Goal: Transaction & Acquisition: Purchase product/service

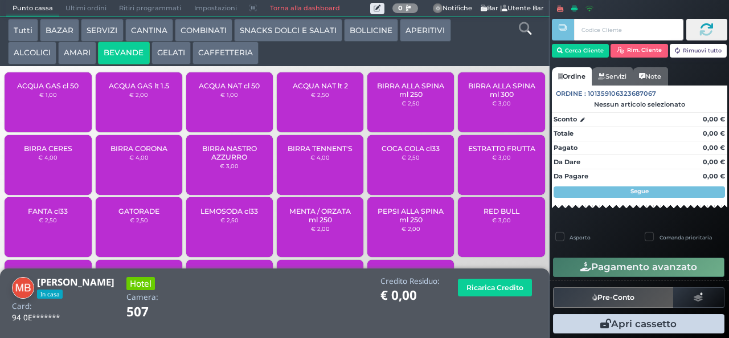
click at [129, 117] on div "ACQUA GAS lt 1.5 € 2,00" at bounding box center [139, 102] width 87 height 60
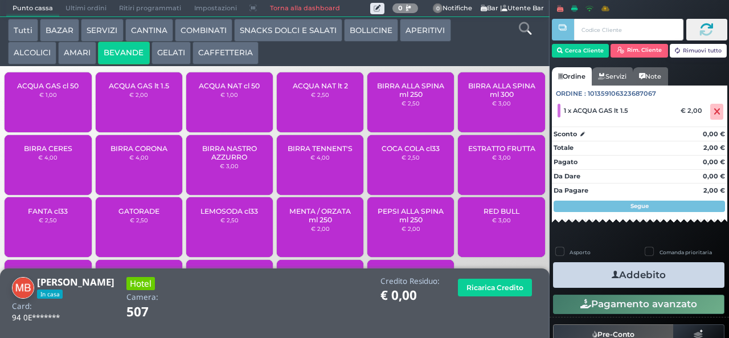
click at [630, 270] on button "Addebito" at bounding box center [638, 275] width 171 height 26
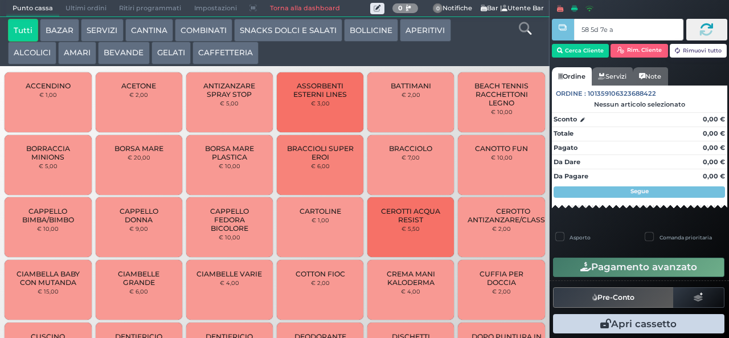
type input "58 5d 7e a0"
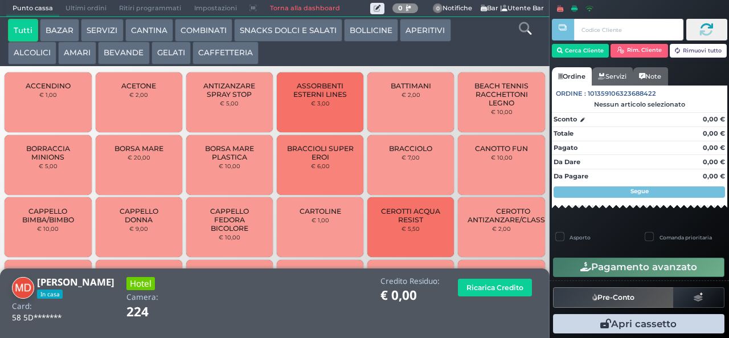
click at [78, 55] on button "AMARI" at bounding box center [77, 53] width 38 height 23
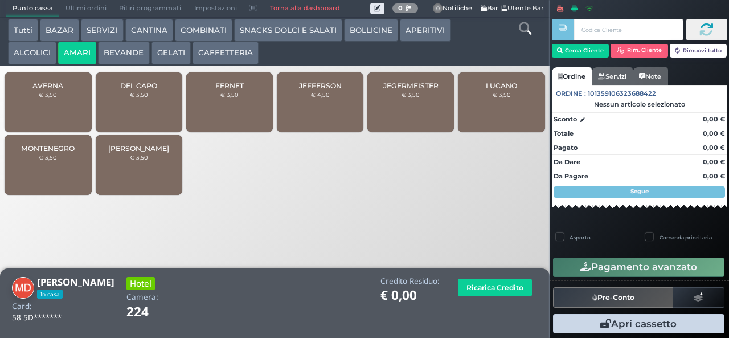
click at [130, 98] on small "€ 3,50" at bounding box center [139, 94] width 18 height 7
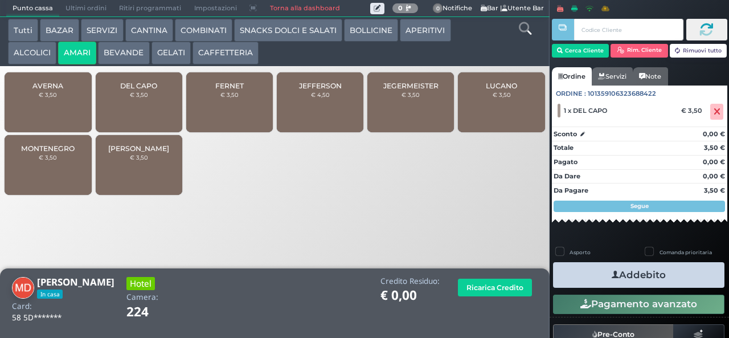
click at [125, 90] on span "DEL CAPO" at bounding box center [138, 85] width 37 height 9
click at [612, 274] on icon "button" at bounding box center [615, 275] width 7 height 12
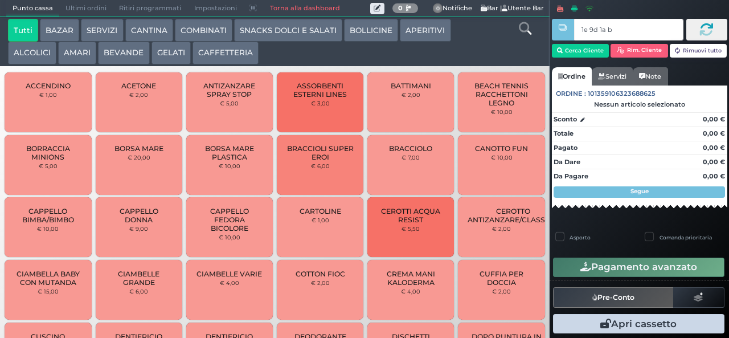
type input "1e 9d 1a b9"
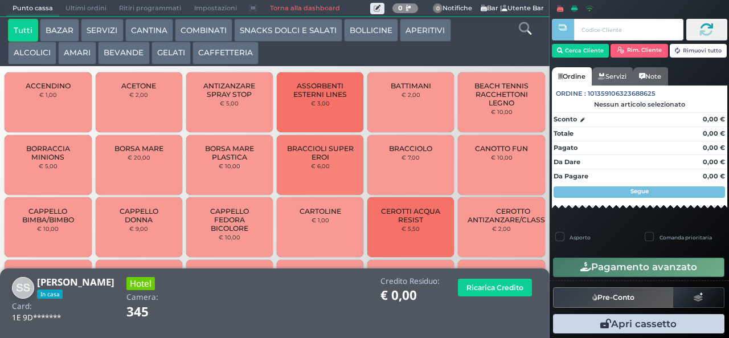
click at [202, 31] on button "COMBINATI" at bounding box center [204, 30] width 58 height 23
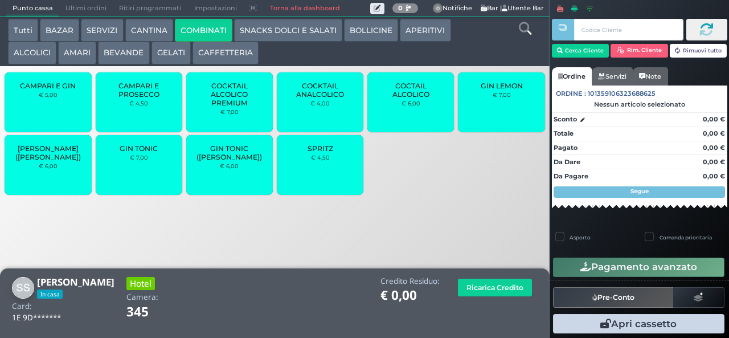
click at [406, 99] on span "COCTAIL ALCOLICO" at bounding box center [411, 89] width 68 height 17
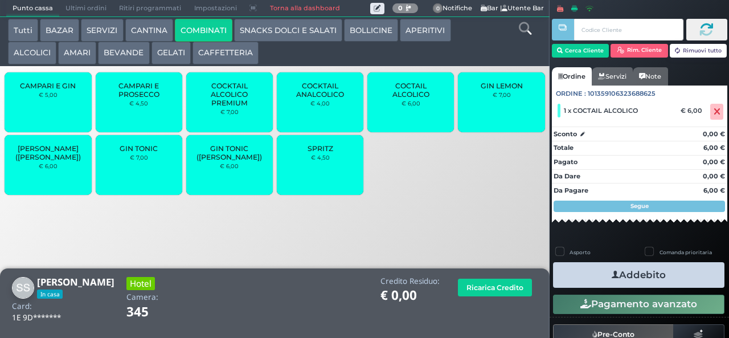
click at [79, 56] on button "AMARI" at bounding box center [77, 53] width 38 height 23
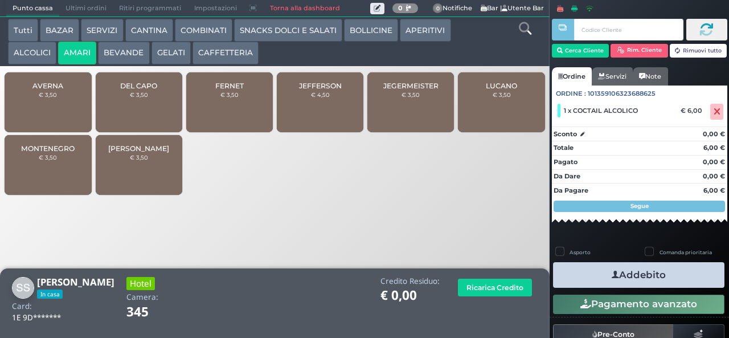
click at [132, 90] on span "DEL CAPO" at bounding box center [138, 85] width 37 height 9
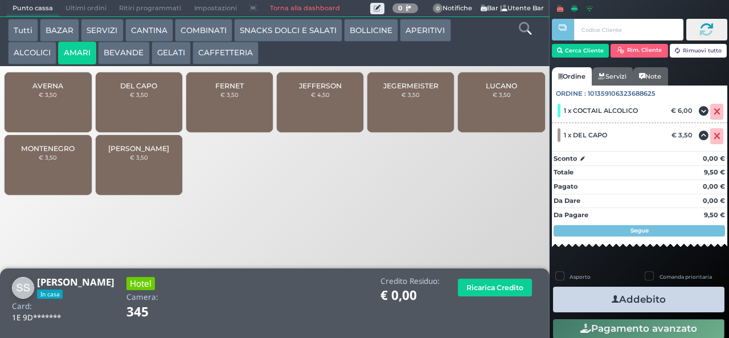
click at [132, 112] on div "DEL CAPO € 3,50" at bounding box center [139, 102] width 87 height 60
click at [576, 301] on button "Addebito" at bounding box center [638, 300] width 171 height 26
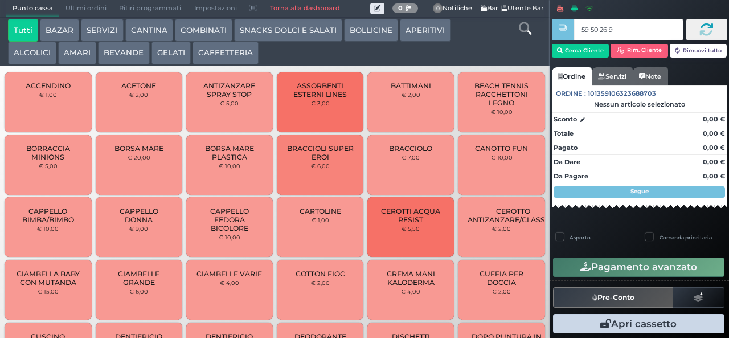
type input "59 50 26 95"
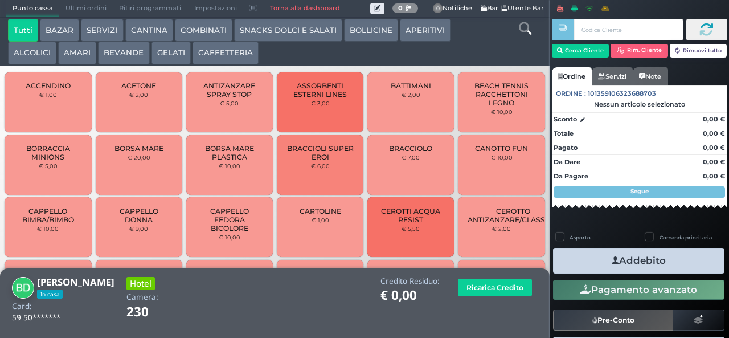
click at [268, 31] on button "SNACKS DOLCI E SALATI" at bounding box center [288, 30] width 108 height 23
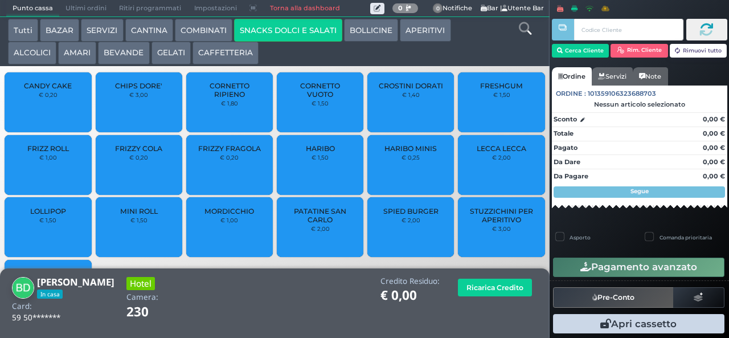
click at [205, 32] on button "COMBINATI" at bounding box center [204, 30] width 58 height 23
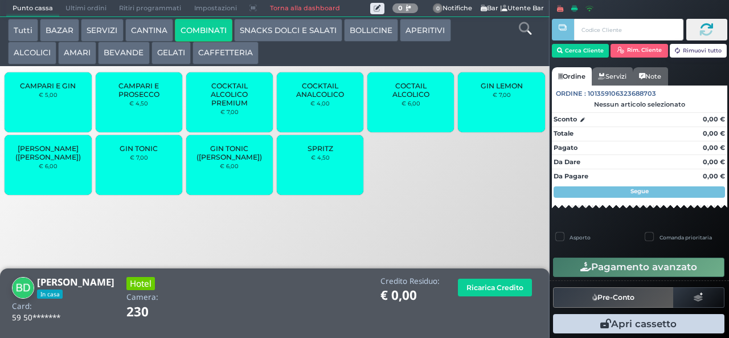
click at [185, 47] on button "GELATI" at bounding box center [171, 53] width 39 height 23
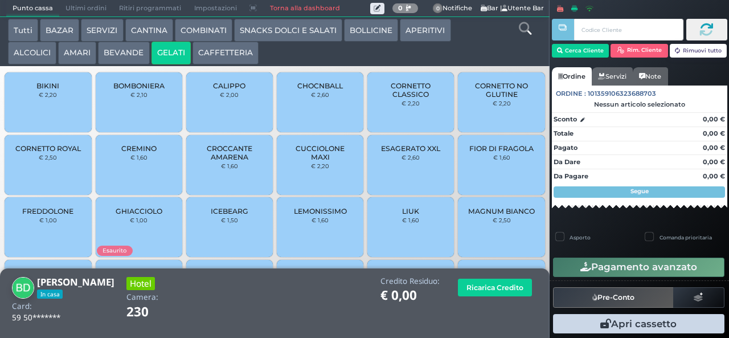
click at [132, 153] on span "CREMINO" at bounding box center [138, 148] width 35 height 9
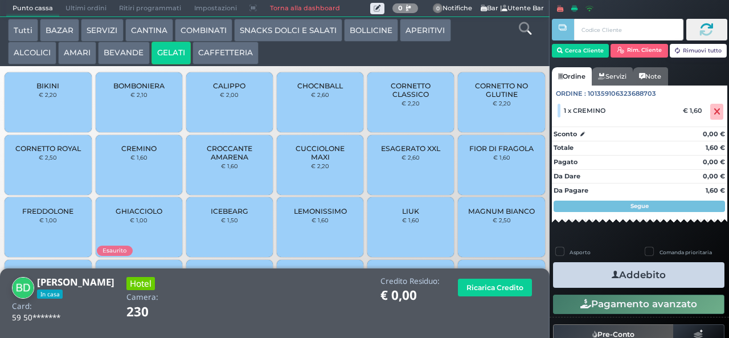
click at [612, 274] on icon "button" at bounding box center [615, 275] width 7 height 12
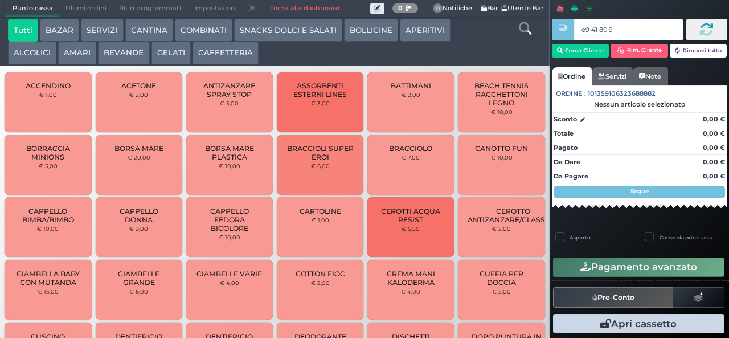
type input "e9 41 80 94"
click at [82, 50] on button "AMARI" at bounding box center [77, 53] width 38 height 23
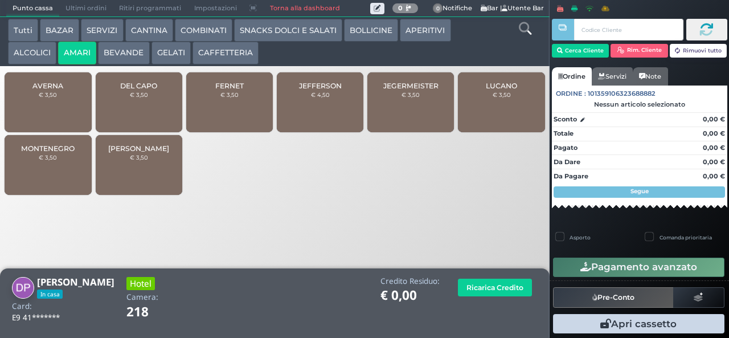
click at [220, 90] on span "FERNET" at bounding box center [229, 85] width 28 height 9
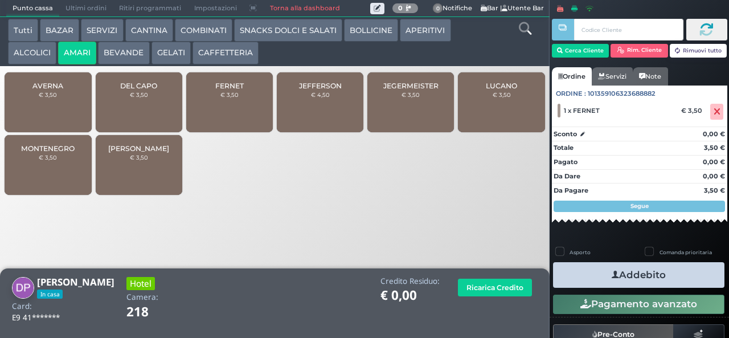
click at [597, 275] on button "Addebito" at bounding box center [638, 275] width 171 height 26
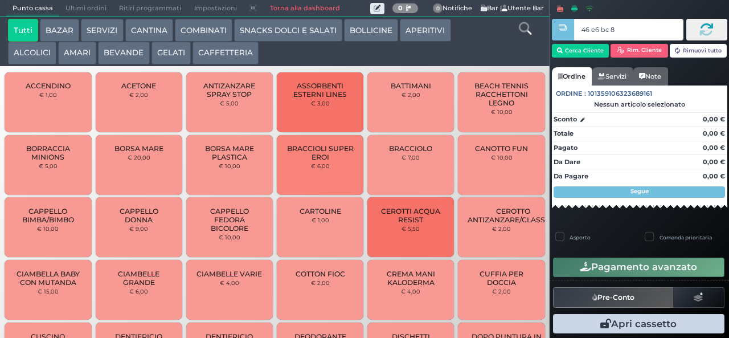
type input "46 e6 bc 8b"
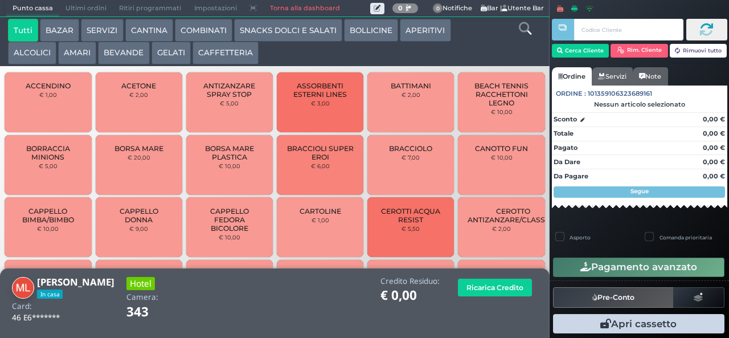
click at [131, 53] on button "BEVANDE" at bounding box center [123, 53] width 51 height 23
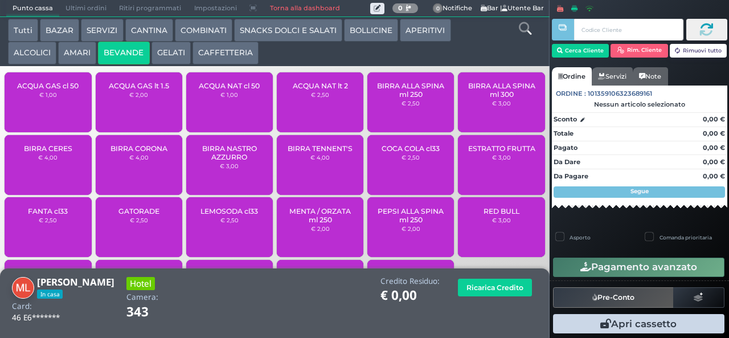
click at [232, 90] on span "ACQUA NAT cl 50" at bounding box center [229, 85] width 61 height 9
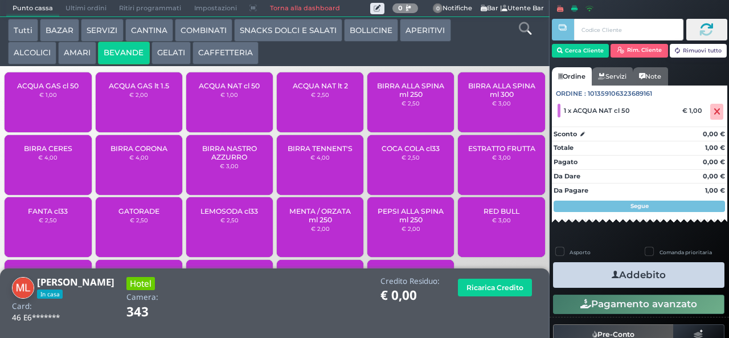
click at [587, 284] on button "Addebito" at bounding box center [638, 275] width 171 height 26
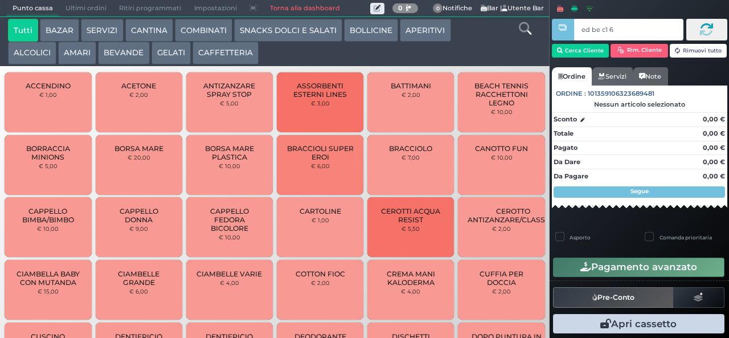
type input "ed be c1 65"
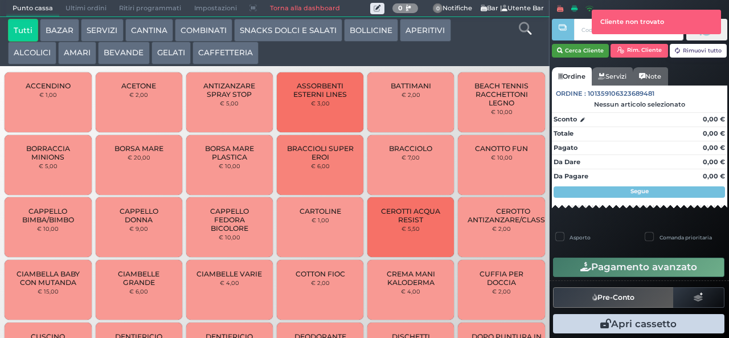
click at [575, 50] on button "Cerca Cliente" at bounding box center [581, 51] width 58 height 14
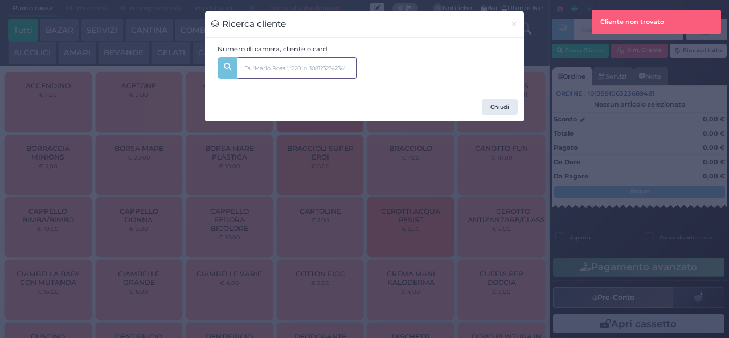
click at [257, 67] on input "text" at bounding box center [297, 68] width 120 height 22
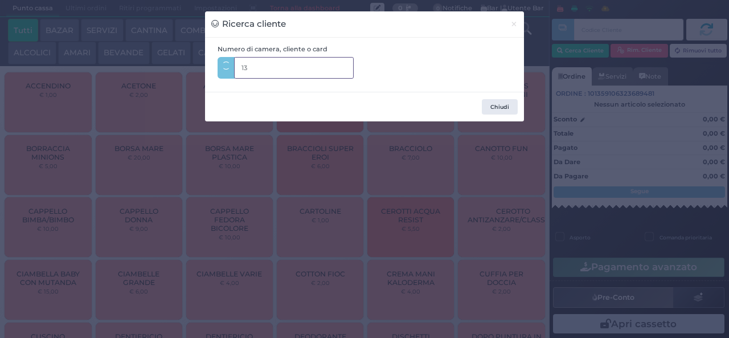
type input "134"
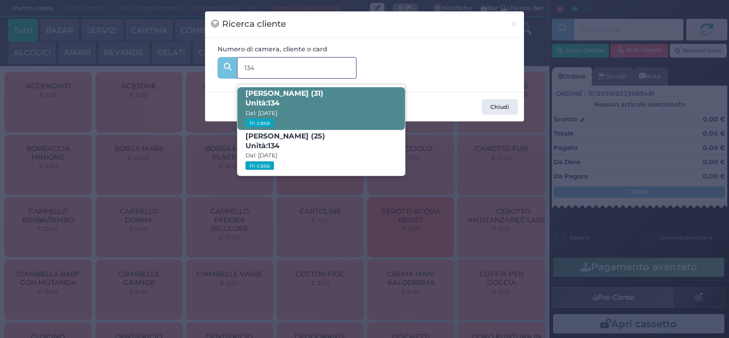
click at [272, 107] on strong "134" at bounding box center [274, 103] width 12 height 9
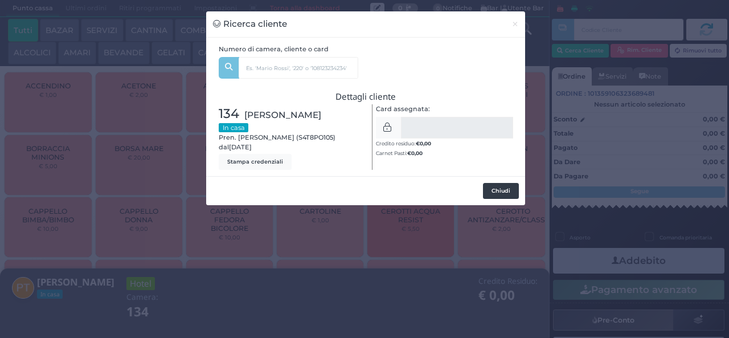
click at [494, 198] on button "Chiudi" at bounding box center [501, 191] width 36 height 16
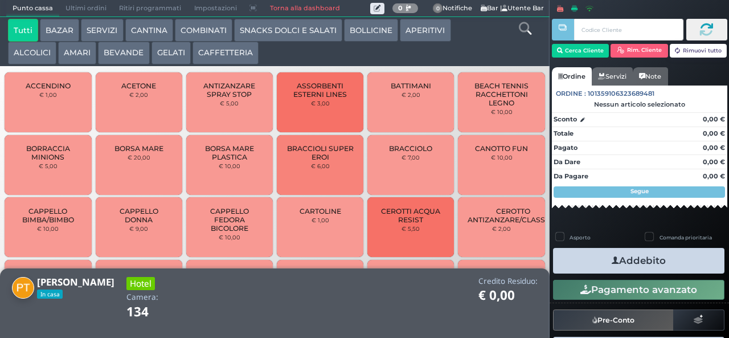
click at [581, 263] on button "Addebito" at bounding box center [638, 261] width 171 height 26
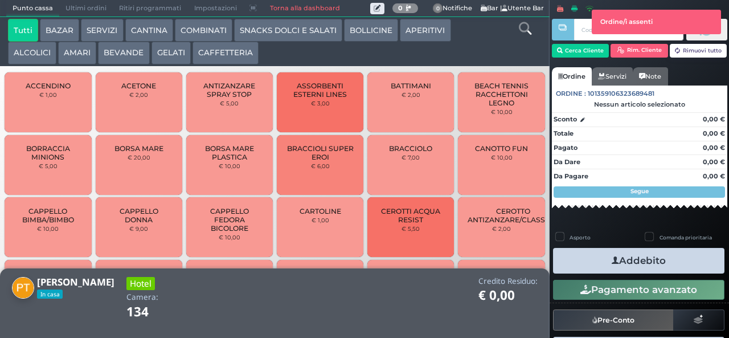
click at [115, 54] on button "BEVANDE" at bounding box center [123, 53] width 51 height 23
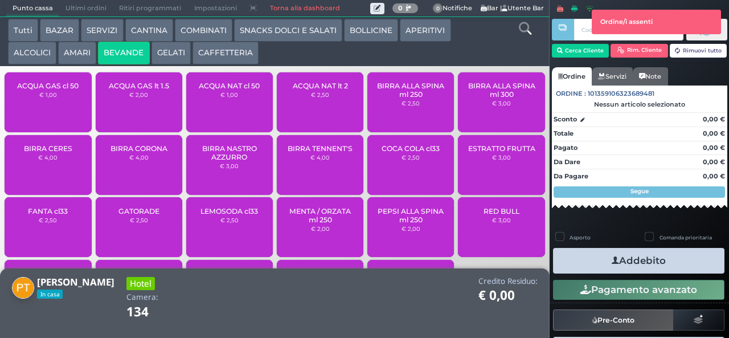
click at [218, 161] on span "BIRRA NASTRO AZZURRO" at bounding box center [230, 152] width 68 height 17
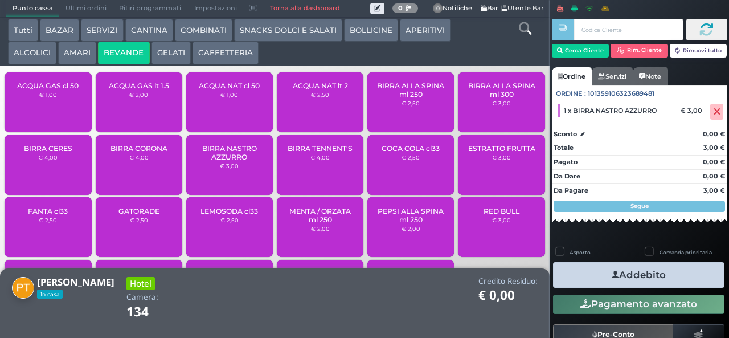
click at [209, 161] on span "BIRRA NASTRO AZZURRO" at bounding box center [230, 152] width 68 height 17
click at [566, 272] on button "Addebito" at bounding box center [638, 275] width 171 height 26
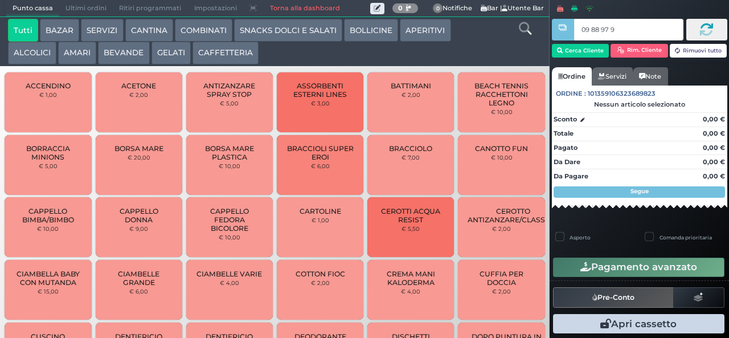
type input "09 88 97 95"
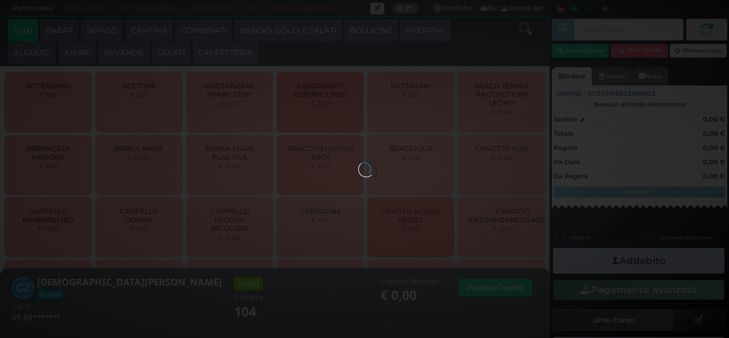
click at [167, 54] on button "GELATI" at bounding box center [171, 53] width 39 height 23
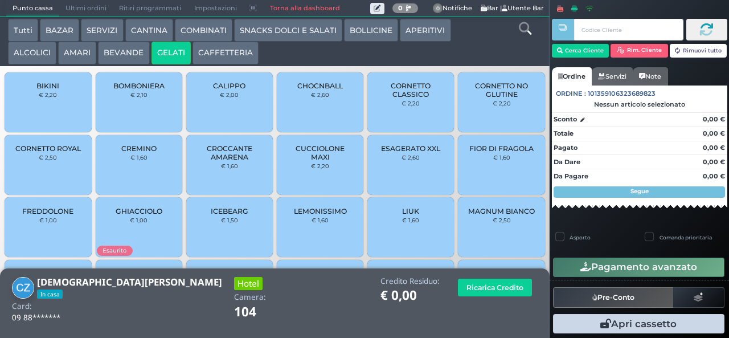
click at [168, 51] on button "GELATI" at bounding box center [171, 53] width 39 height 23
click at [224, 90] on span "CALIPPO" at bounding box center [229, 85] width 32 height 9
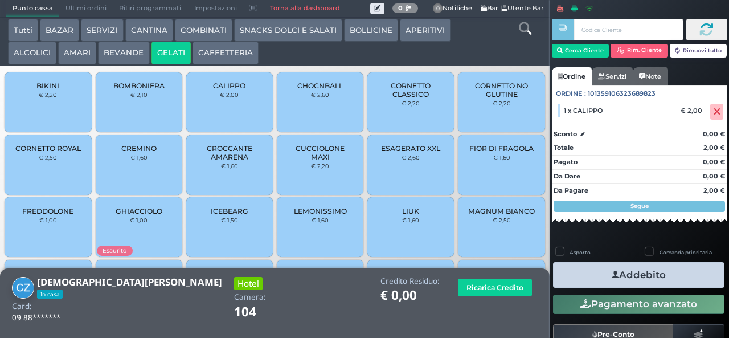
click at [223, 113] on div "CALIPPO € 2,00" at bounding box center [229, 102] width 87 height 60
click at [135, 161] on small "€ 1,60" at bounding box center [138, 157] width 17 height 7
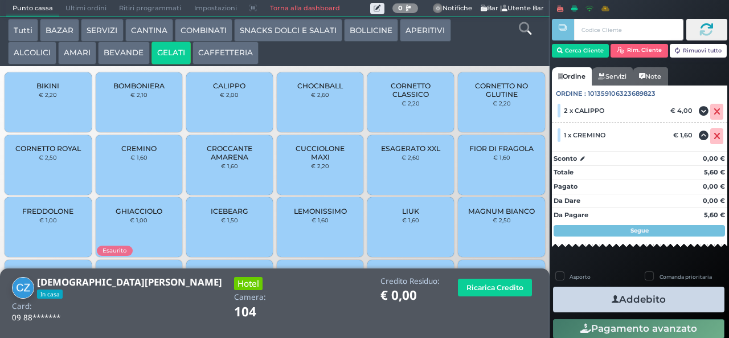
click at [612, 299] on icon "button" at bounding box center [615, 299] width 7 height 12
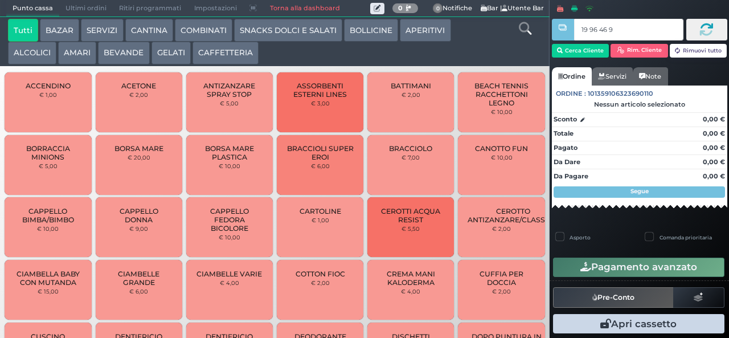
type input "19 96 46 95"
click at [180, 56] on button "GELATI" at bounding box center [171, 53] width 39 height 23
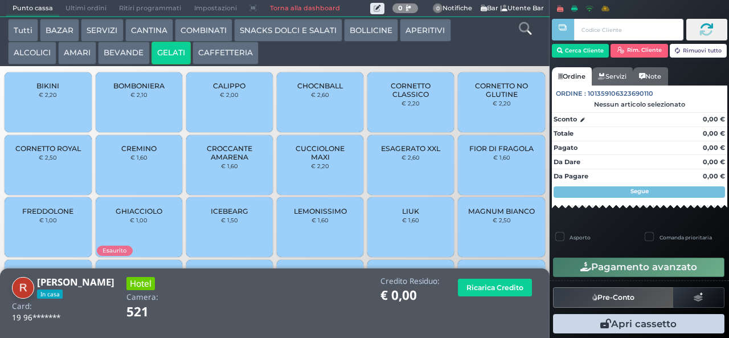
click at [398, 99] on span "CORNETTO CLASSICO" at bounding box center [411, 89] width 68 height 17
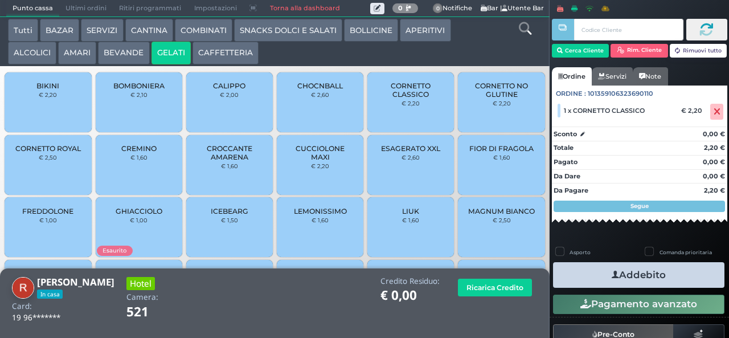
click at [130, 62] on button "BEVANDE" at bounding box center [123, 53] width 51 height 23
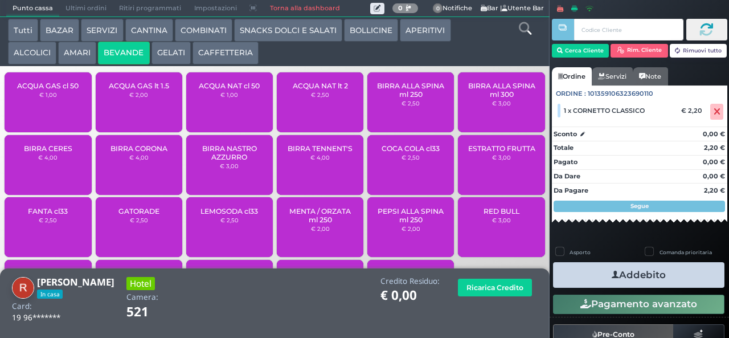
scroll to position [76, 0]
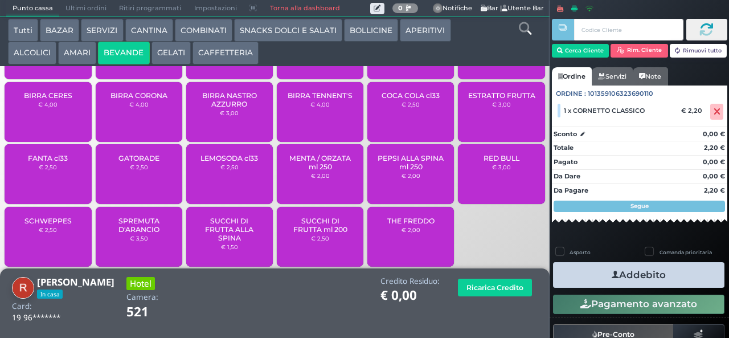
click at [311, 234] on span "SUCCHI DI FRUTTA ml 200" at bounding box center [321, 224] width 68 height 17
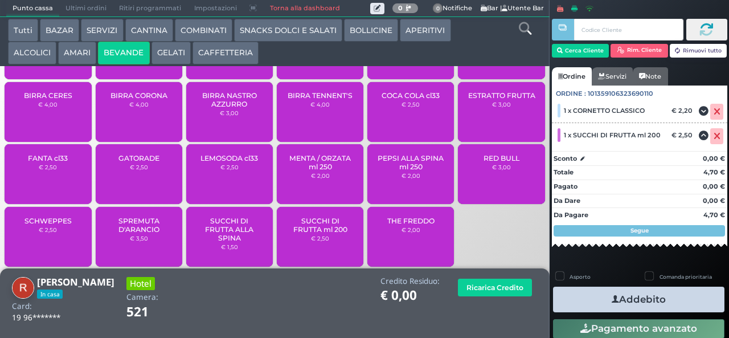
click at [260, 39] on button "SNACKS DOLCI E SALATI" at bounding box center [288, 30] width 108 height 23
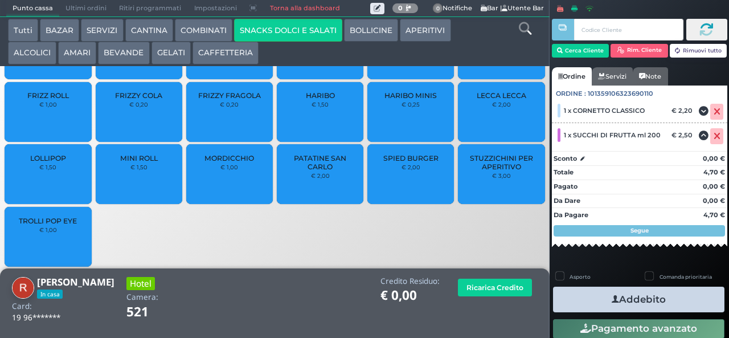
click at [310, 171] on span "PATATINE SAN CARLO" at bounding box center [321, 162] width 68 height 17
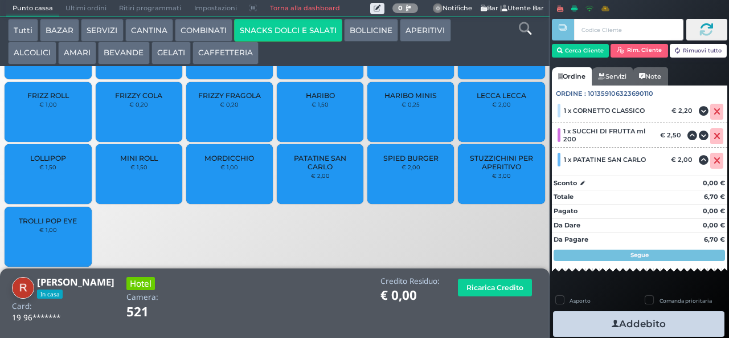
click at [631, 320] on button "Addebito" at bounding box center [638, 324] width 171 height 26
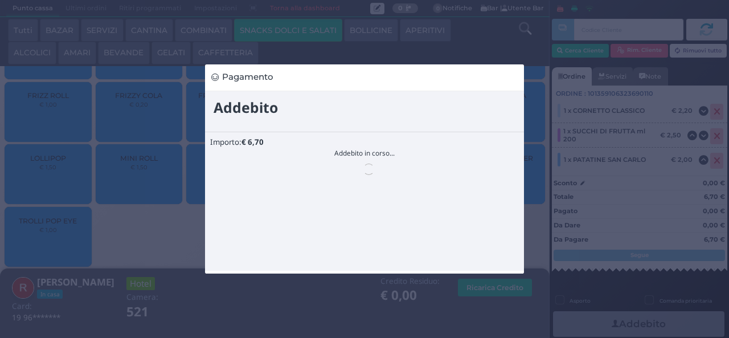
scroll to position [0, 0]
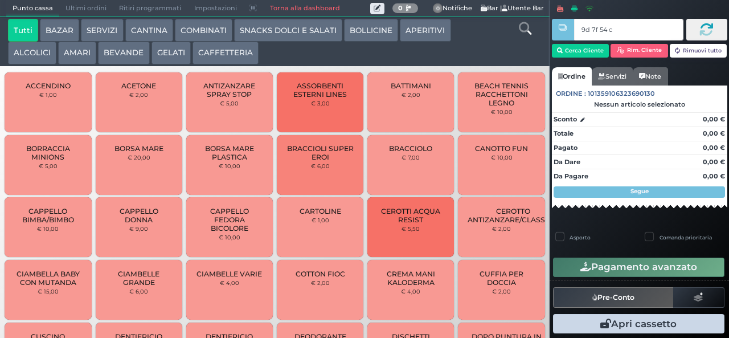
type input "9d 7f 54 c3"
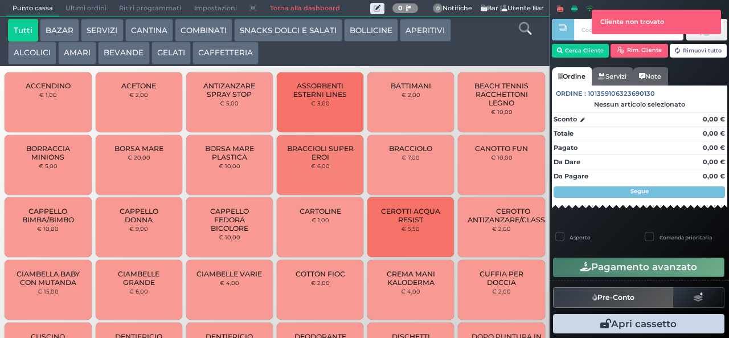
click at [563, 59] on div at bounding box center [563, 168] width 2 height 336
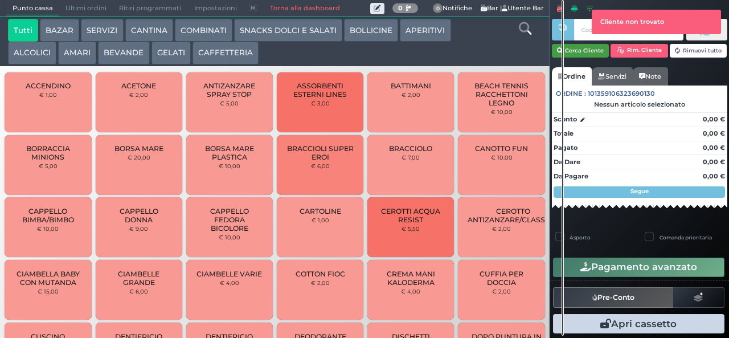
click at [583, 52] on button "Cerca Cliente" at bounding box center [581, 51] width 58 height 14
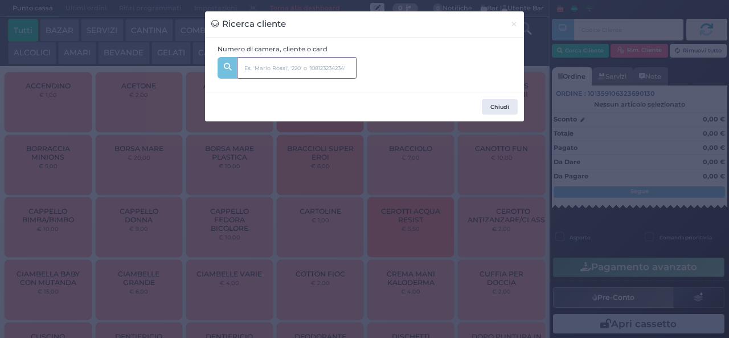
click at [260, 64] on input "text" at bounding box center [297, 68] width 120 height 22
type input "131"
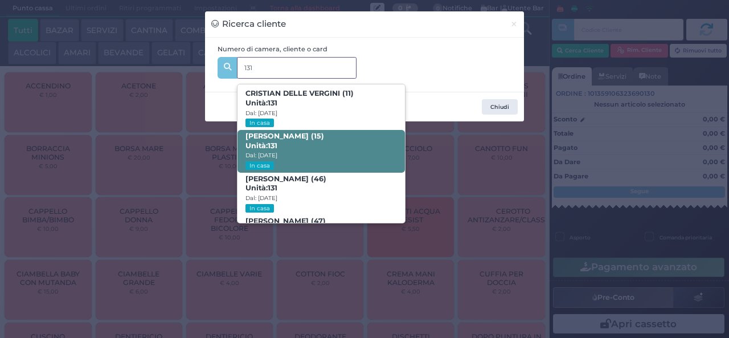
click at [275, 142] on strong "131" at bounding box center [273, 145] width 10 height 9
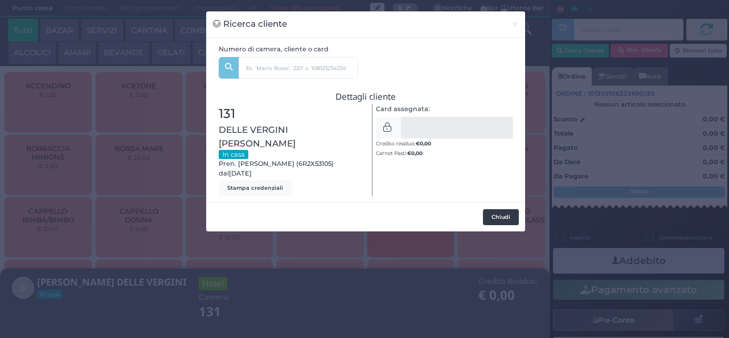
click at [492, 209] on button "Chiudi" at bounding box center [501, 217] width 36 height 16
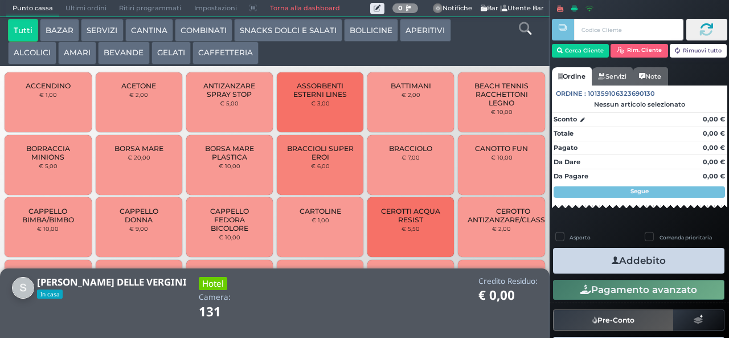
click at [191, 31] on button "COMBINATI" at bounding box center [204, 30] width 58 height 23
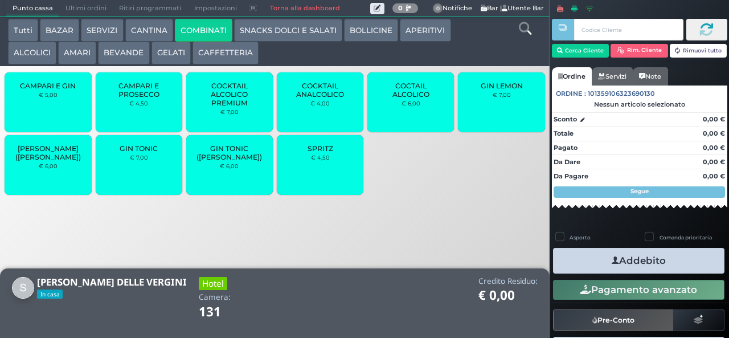
click at [236, 161] on span "GIN TONIC ([PERSON_NAME])" at bounding box center [230, 152] width 68 height 17
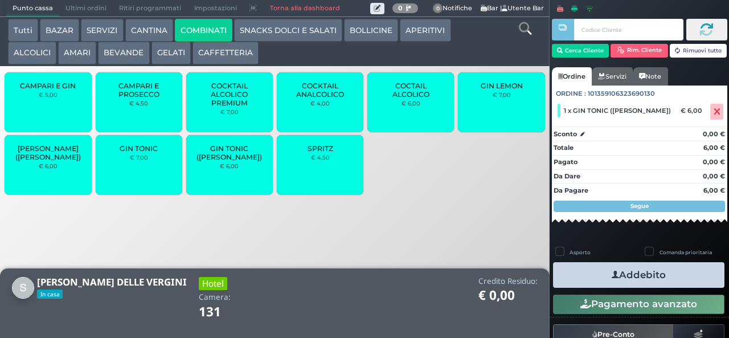
click at [203, 158] on span "GIN TONIC ([PERSON_NAME])" at bounding box center [230, 152] width 68 height 17
click at [574, 277] on button "Addebito" at bounding box center [638, 275] width 171 height 26
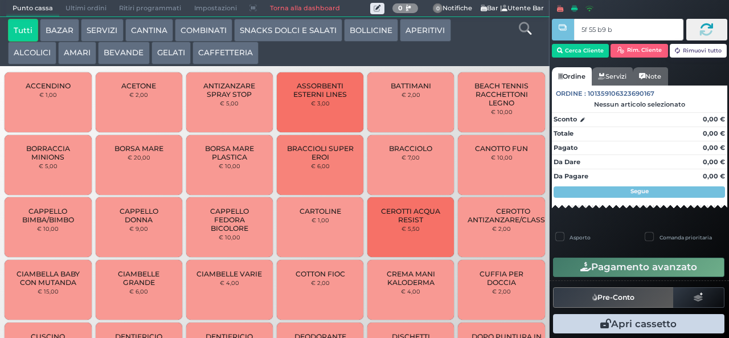
type input "5f 55 b9 b9"
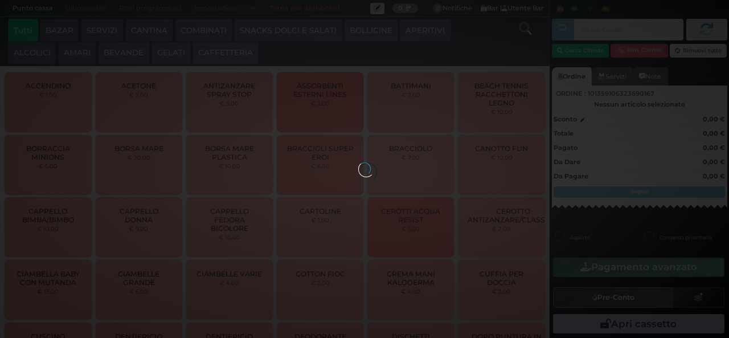
click at [358, 162] on div at bounding box center [364, 168] width 13 height 13
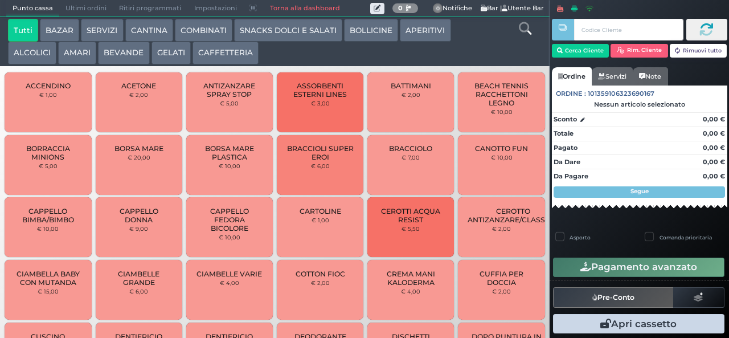
click at [0, 0] on div at bounding box center [0, 0] width 0 height 0
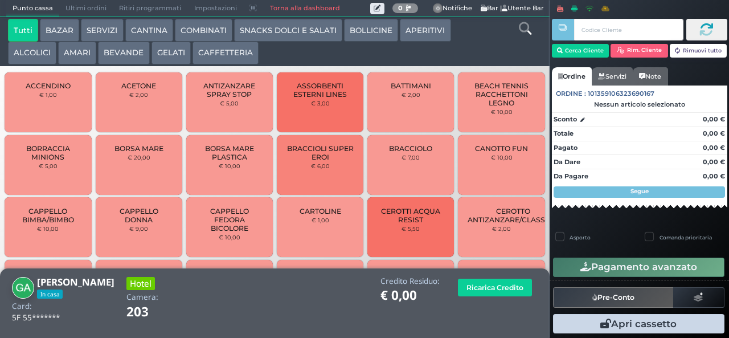
click at [81, 49] on button "AMARI" at bounding box center [77, 53] width 38 height 23
click at [58, 42] on button "AMARI" at bounding box center [77, 53] width 38 height 23
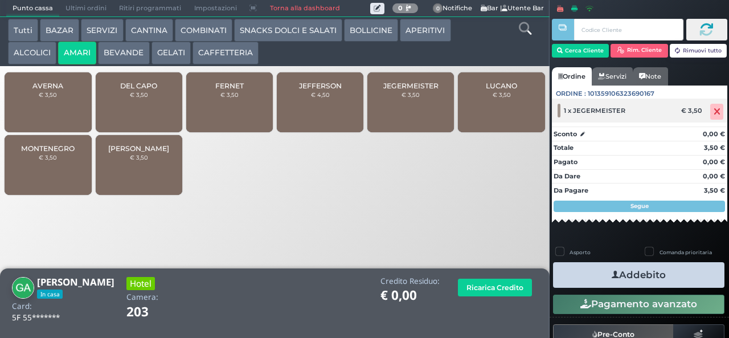
click at [710, 116] on span at bounding box center [716, 112] width 13 height 16
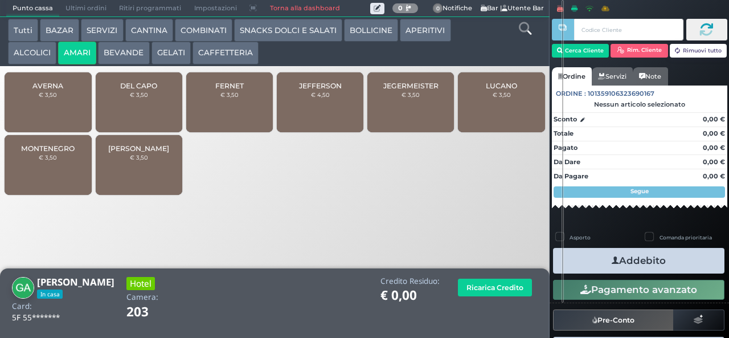
click at [308, 90] on span "JEFFERSON" at bounding box center [320, 85] width 43 height 9
click at [310, 90] on span "JEFFERSON" at bounding box center [320, 85] width 43 height 9
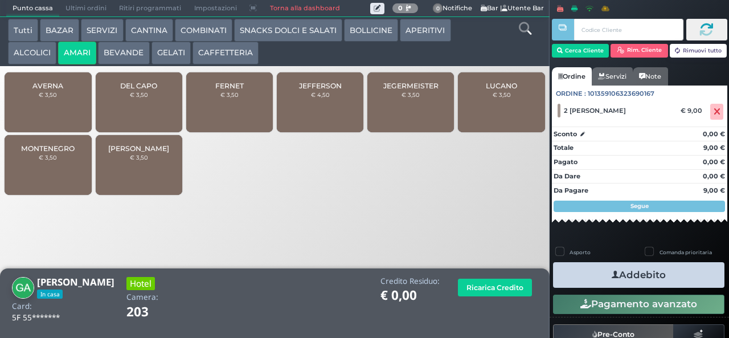
click at [43, 59] on button "ALCOLICI" at bounding box center [32, 53] width 48 height 23
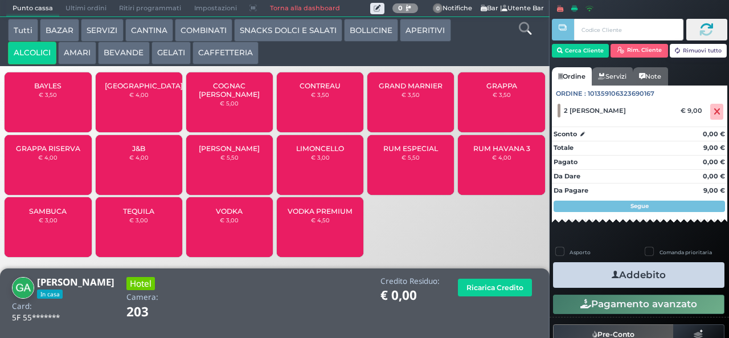
click at [58, 111] on div "BAYLES € 3,50" at bounding box center [48, 102] width 87 height 60
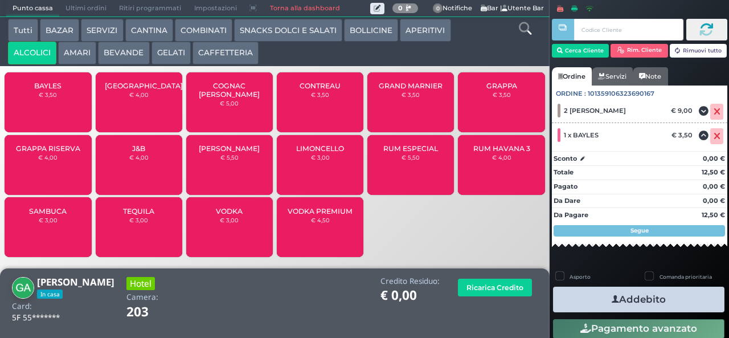
click at [612, 294] on icon "button" at bounding box center [615, 299] width 7 height 12
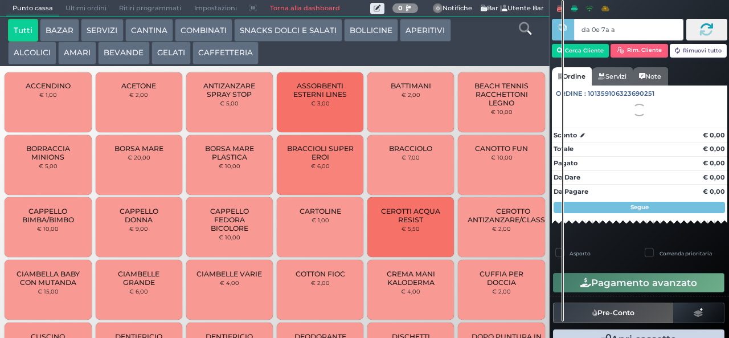
type input "da 0e 7a a4"
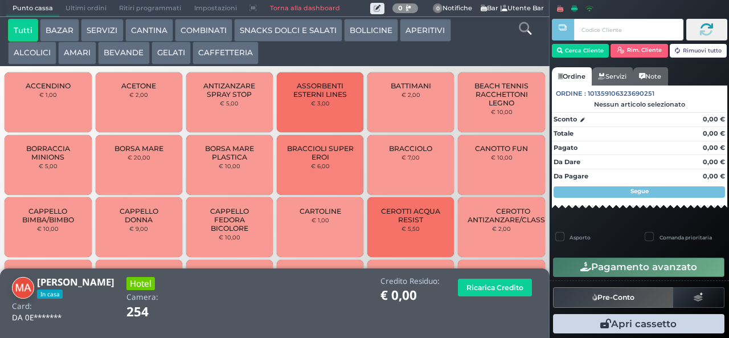
click at [115, 60] on button "BEVANDE" at bounding box center [123, 53] width 51 height 23
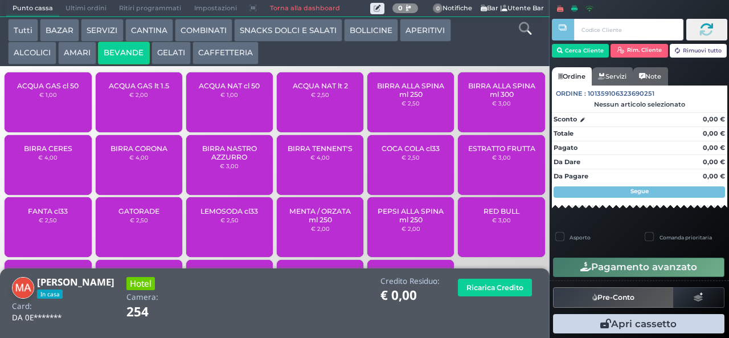
click at [226, 98] on small "€ 1,00" at bounding box center [229, 94] width 18 height 7
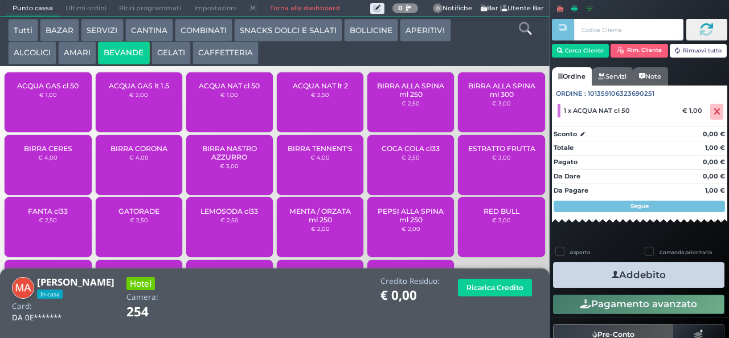
click at [43, 90] on span "ACQUA GAS cl 50" at bounding box center [48, 85] width 62 height 9
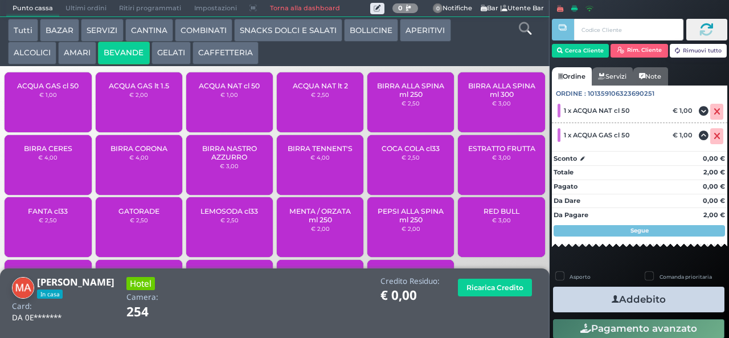
click at [612, 299] on icon "button" at bounding box center [615, 299] width 7 height 12
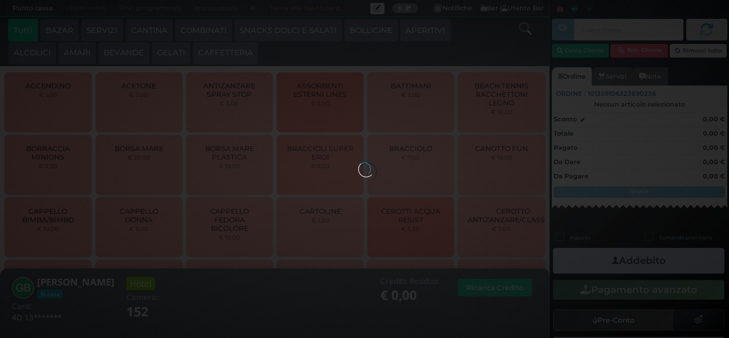
click at [358, 162] on div at bounding box center [364, 168] width 13 height 13
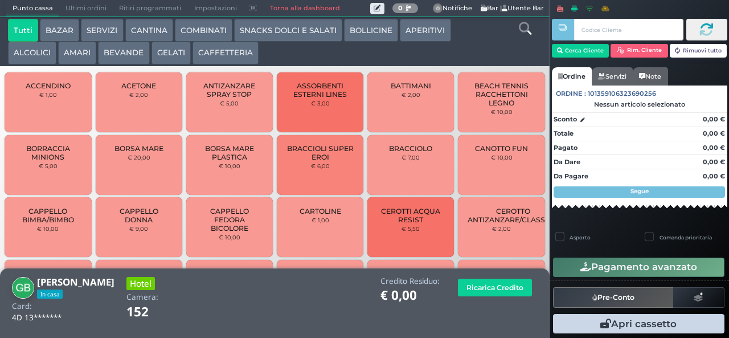
click at [90, 60] on button "AMARI" at bounding box center [77, 53] width 38 height 23
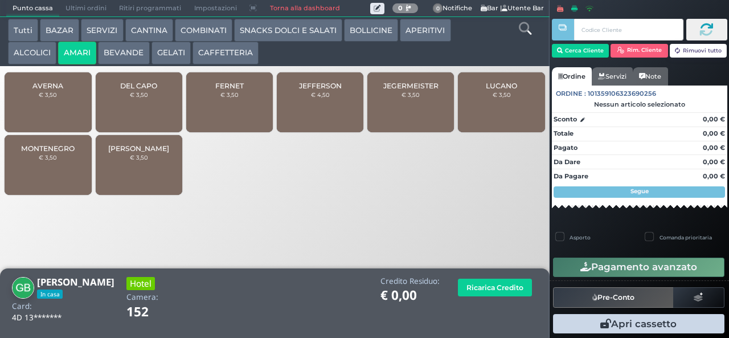
click at [309, 115] on div "JEFFERSON € 4,50" at bounding box center [320, 102] width 87 height 60
click at [295, 117] on div "JEFFERSON € 4,50" at bounding box center [320, 102] width 87 height 60
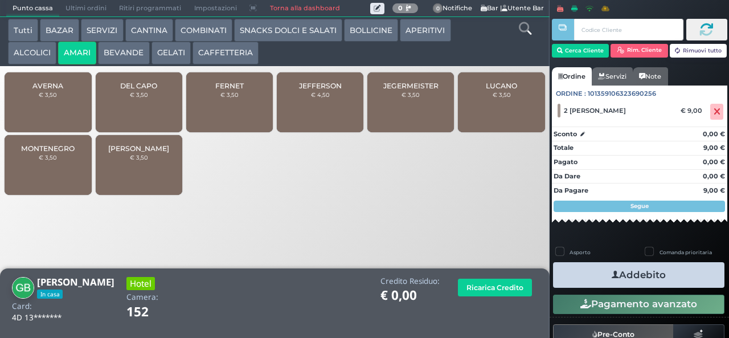
click at [649, 272] on button "Addebito" at bounding box center [638, 275] width 171 height 26
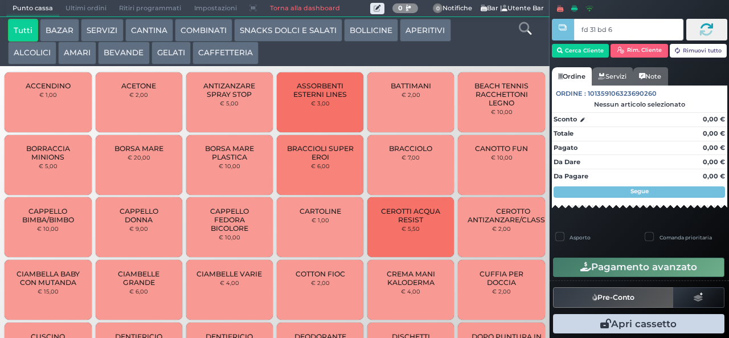
type input "fd 31 bd 65"
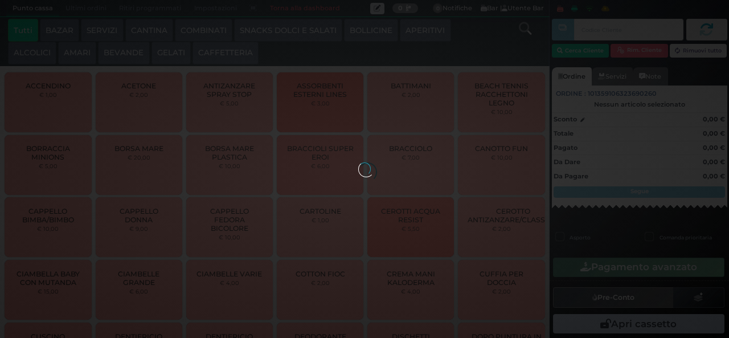
click at [358, 162] on div at bounding box center [364, 168] width 13 height 13
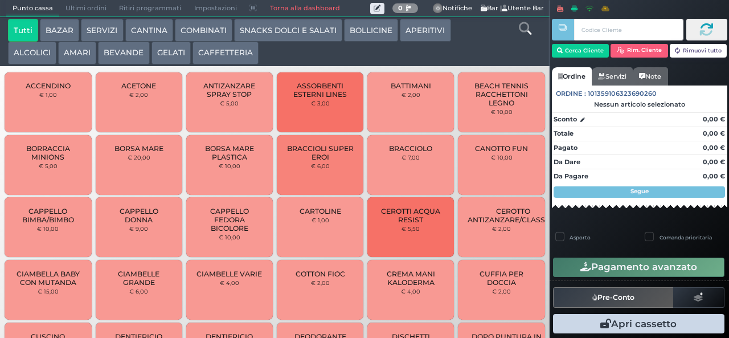
click at [0, 0] on div at bounding box center [0, 0] width 0 height 0
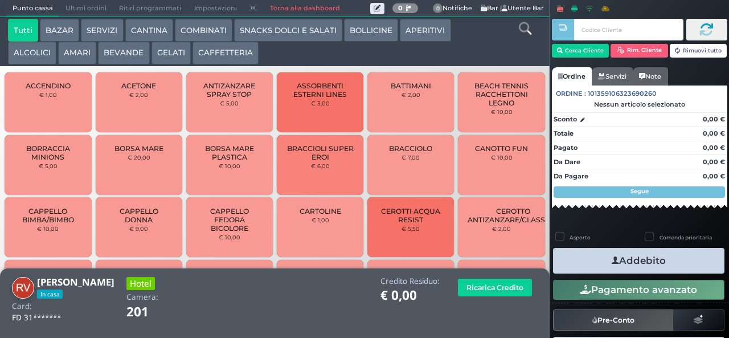
click at [50, 48] on button "ALCOLICI" at bounding box center [32, 53] width 48 height 23
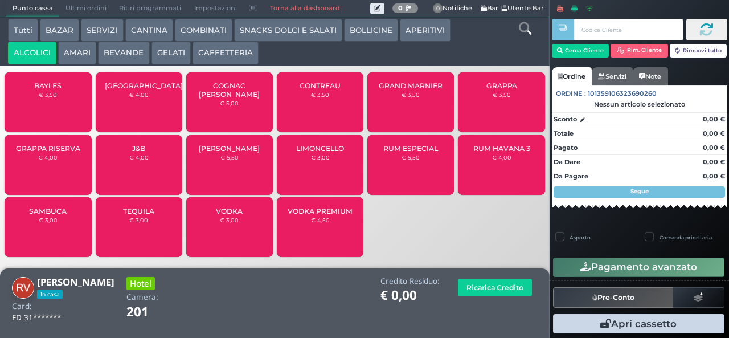
click at [310, 153] on span "LIMONCELLO" at bounding box center [320, 148] width 48 height 9
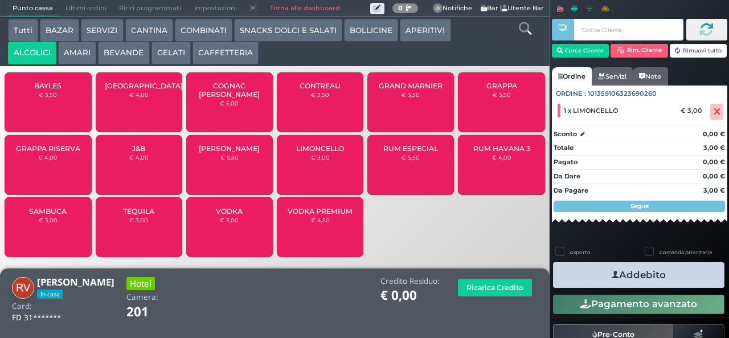
click at [70, 54] on button "AMARI" at bounding box center [77, 53] width 38 height 23
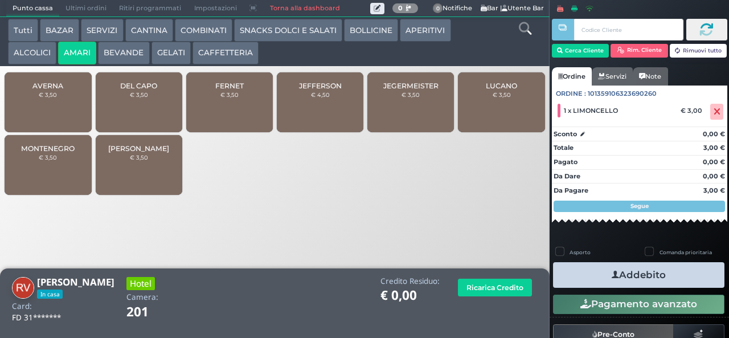
click at [329, 107] on div "JEFFERSON € 4,50" at bounding box center [320, 102] width 87 height 60
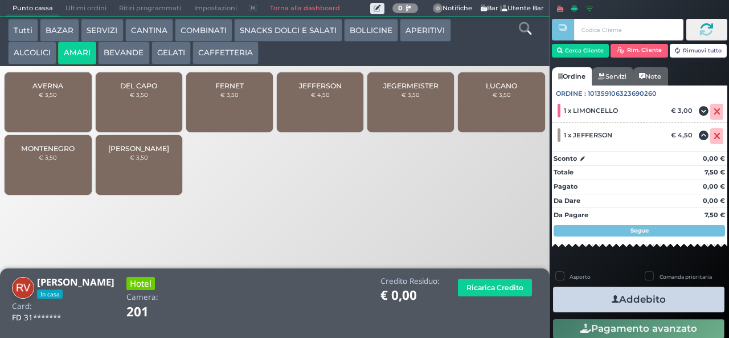
click at [612, 299] on icon "button" at bounding box center [615, 299] width 7 height 12
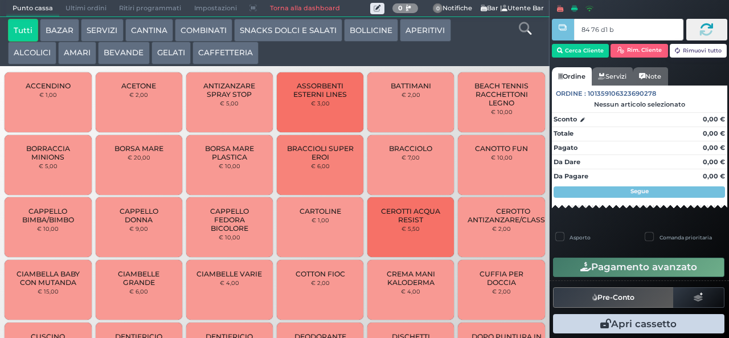
type input "84 76 d1 b2"
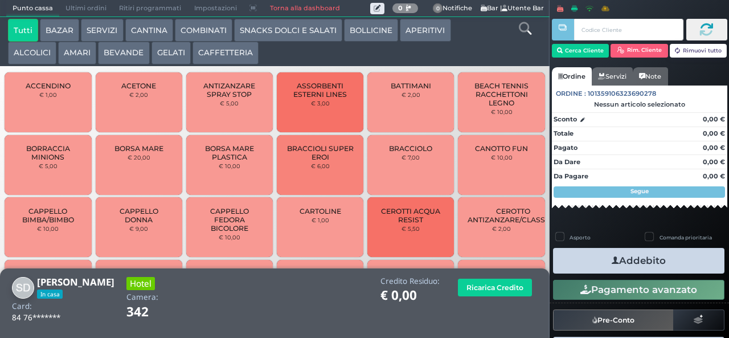
click at [117, 52] on button "BEVANDE" at bounding box center [123, 53] width 51 height 23
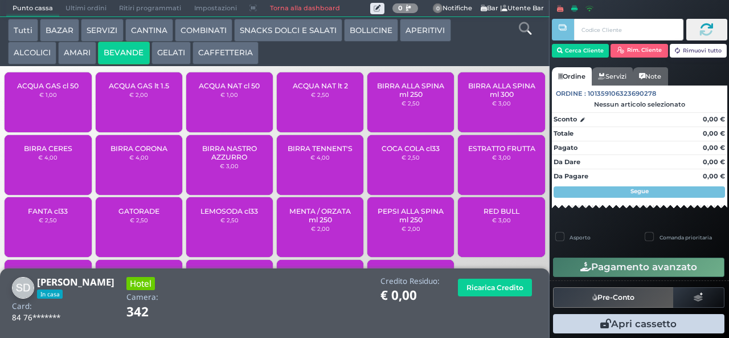
click at [272, 29] on button "SNACKS DOLCI E SALATI" at bounding box center [288, 30] width 108 height 23
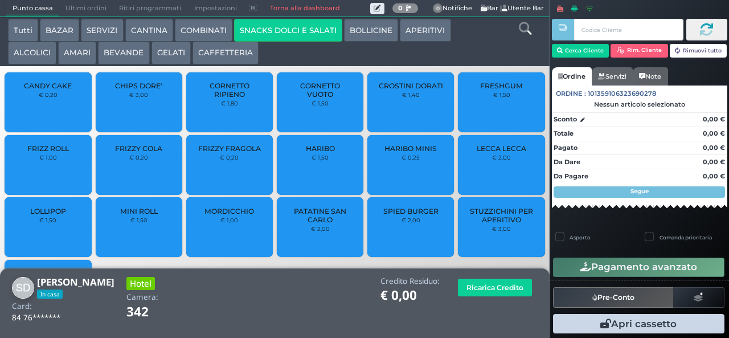
click at [327, 224] on span "PATATINE SAN CARLO" at bounding box center [321, 215] width 68 height 17
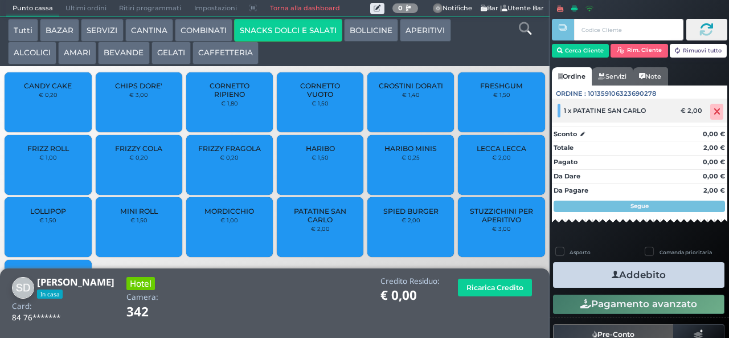
click at [714, 112] on icon at bounding box center [717, 112] width 7 height 1
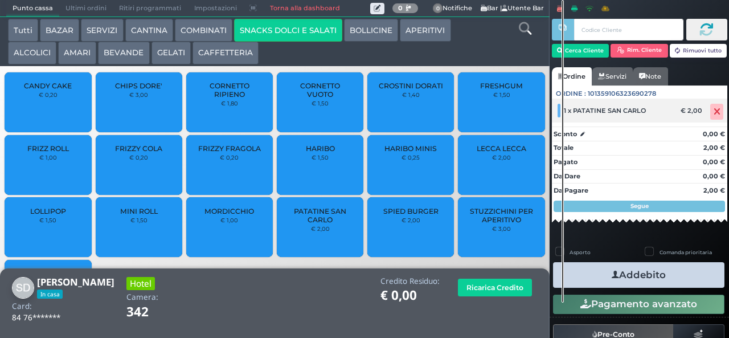
click at [714, 112] on icon at bounding box center [717, 112] width 7 height 1
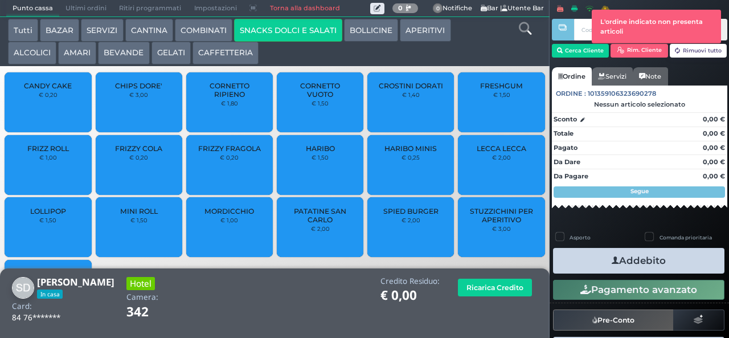
click at [131, 120] on div "CHIPS DORE' € 3,00" at bounding box center [139, 102] width 87 height 60
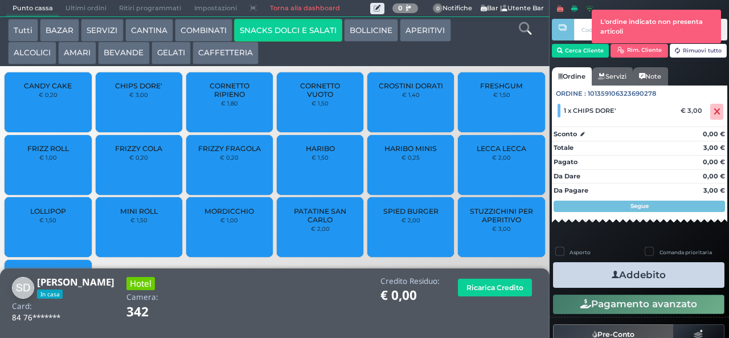
click at [612, 278] on icon "button" at bounding box center [615, 275] width 7 height 12
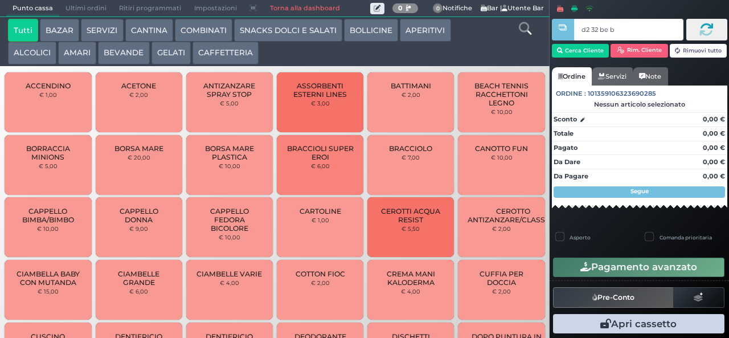
type input "d2 32 be b9"
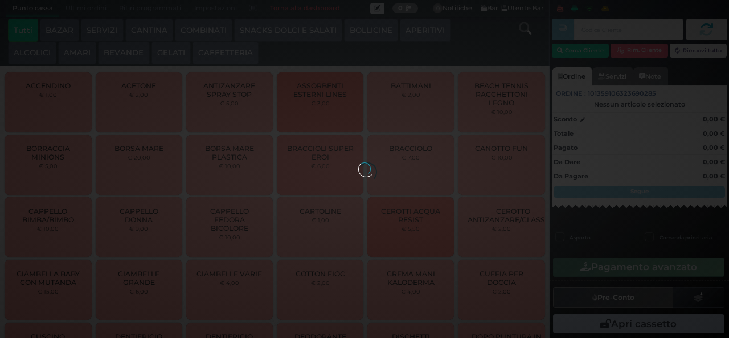
click at [358, 162] on div at bounding box center [364, 168] width 13 height 13
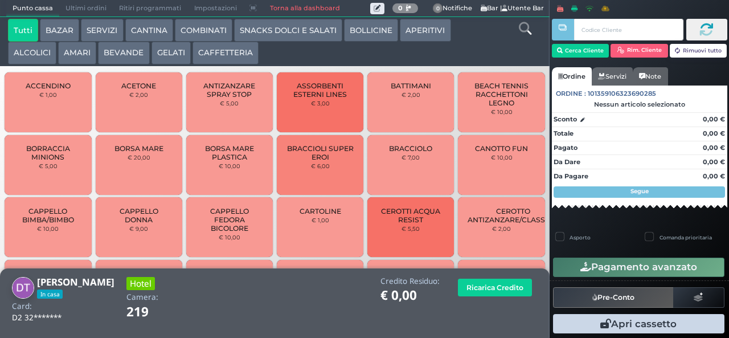
click at [22, 63] on button "ALCOLICI" at bounding box center [32, 53] width 48 height 23
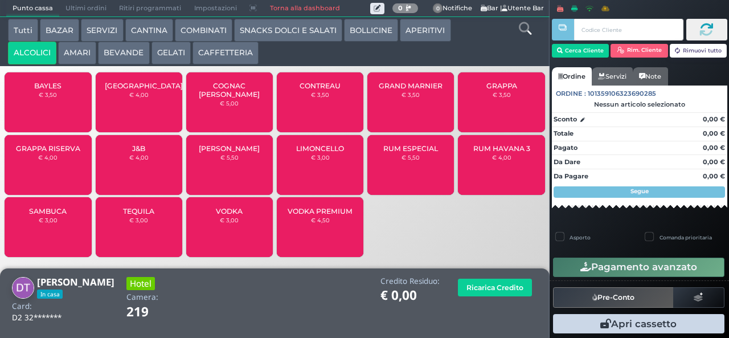
click at [40, 111] on div "BAYLES € 3,50" at bounding box center [48, 102] width 87 height 60
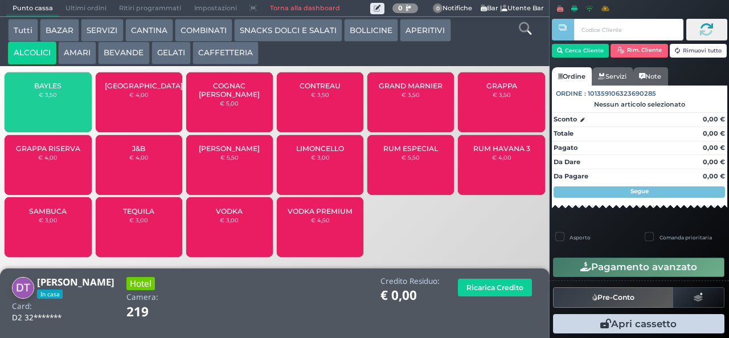
click at [78, 54] on button "AMARI" at bounding box center [77, 53] width 38 height 23
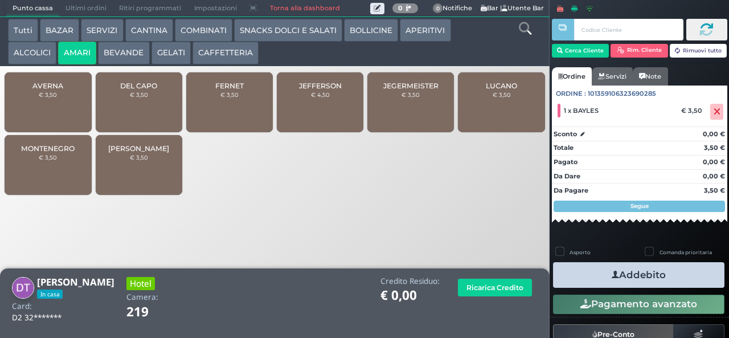
click at [324, 90] on span "JEFFERSON" at bounding box center [320, 85] width 43 height 9
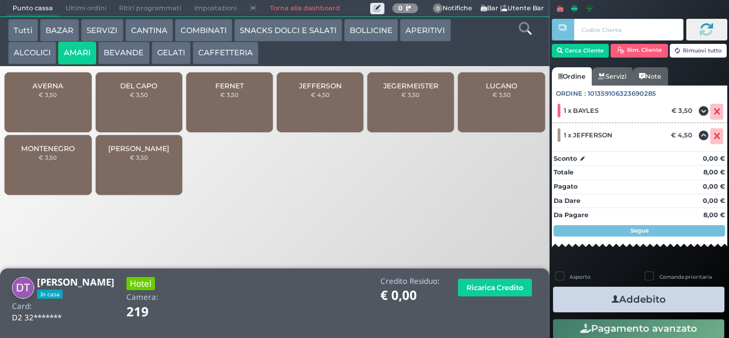
click at [612, 299] on icon "button" at bounding box center [615, 299] width 7 height 12
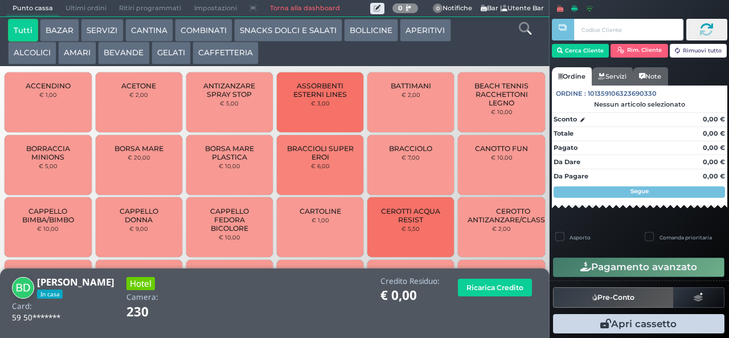
click at [113, 55] on button "BEVANDE" at bounding box center [123, 53] width 51 height 23
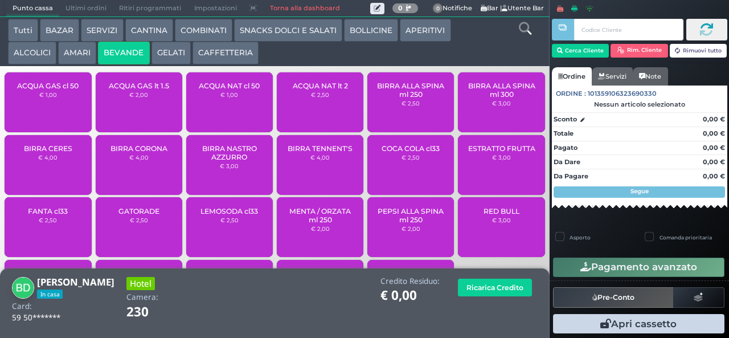
click at [220, 90] on span "ACQUA NAT cl 50" at bounding box center [229, 85] width 61 height 9
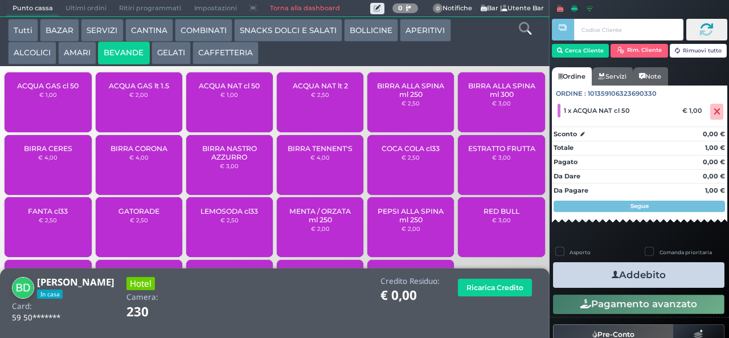
click at [213, 90] on span "ACQUA NAT cl 50" at bounding box center [229, 85] width 61 height 9
click at [591, 276] on button "Addebito" at bounding box center [638, 275] width 171 height 26
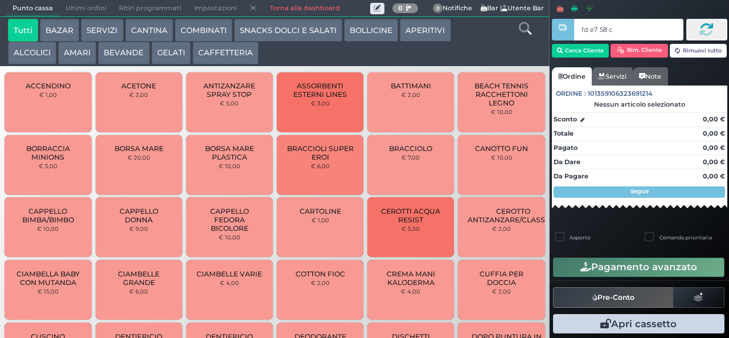
type input "fd e7 58 c3"
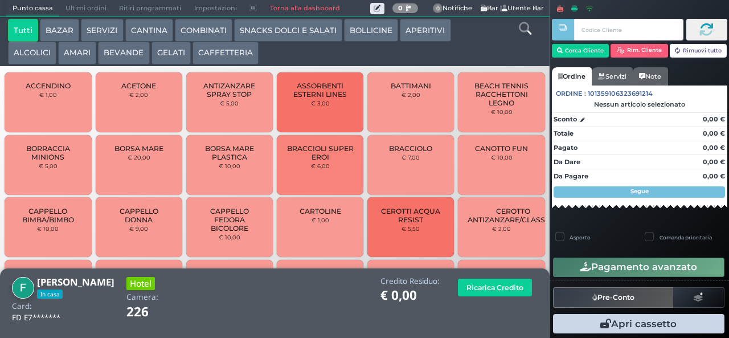
click at [116, 57] on button "BEVANDE" at bounding box center [123, 53] width 51 height 23
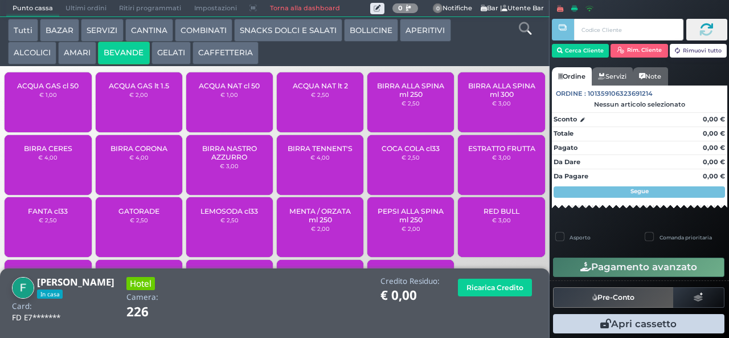
click at [142, 90] on span "ACQUA GAS lt 1.5" at bounding box center [139, 85] width 60 height 9
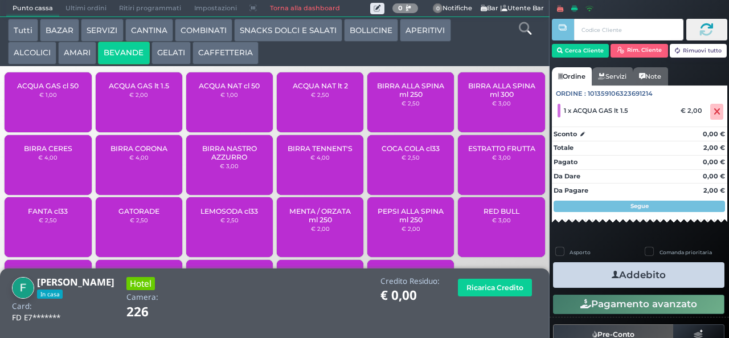
click at [591, 269] on button "Addebito" at bounding box center [638, 275] width 171 height 26
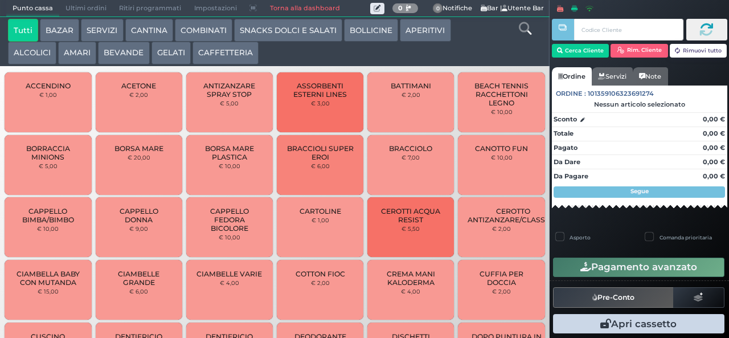
click at [130, 54] on button "BEVANDE" at bounding box center [123, 53] width 51 height 23
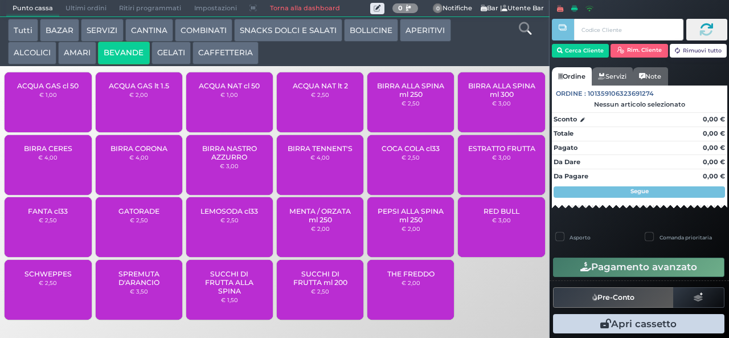
click at [316, 109] on div "ACQUA NAT lt 2 € 2,50" at bounding box center [320, 102] width 87 height 60
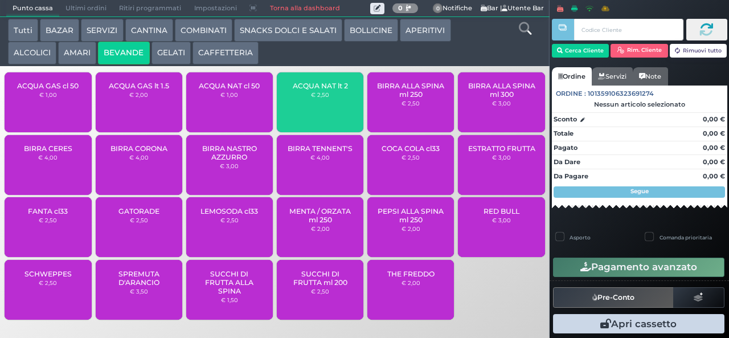
click at [309, 107] on div "ACQUA NAT lt 2 € 2,50" at bounding box center [320, 102] width 87 height 60
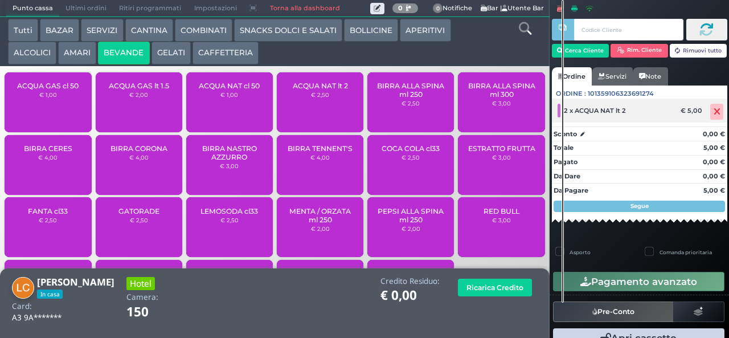
click at [714, 112] on icon at bounding box center [717, 112] width 7 height 1
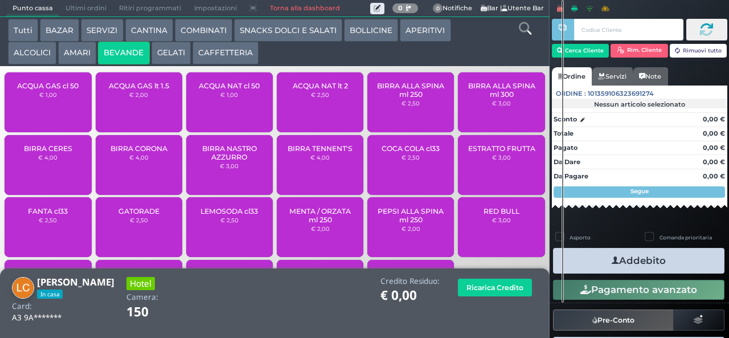
click at [708, 107] on div "Nessun articolo selezionato" at bounding box center [639, 104] width 175 height 8
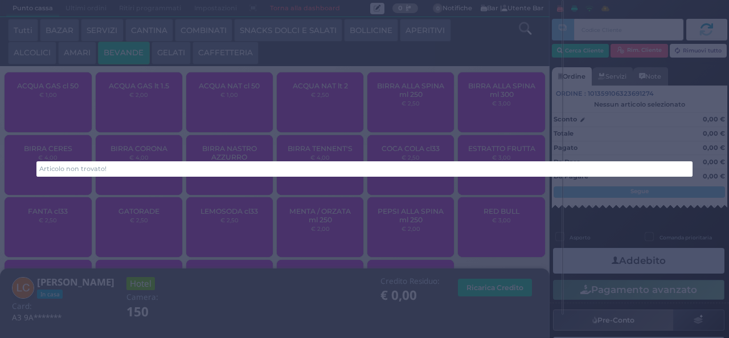
click at [314, 96] on div "Articolo non trovato!" at bounding box center [364, 169] width 729 height 338
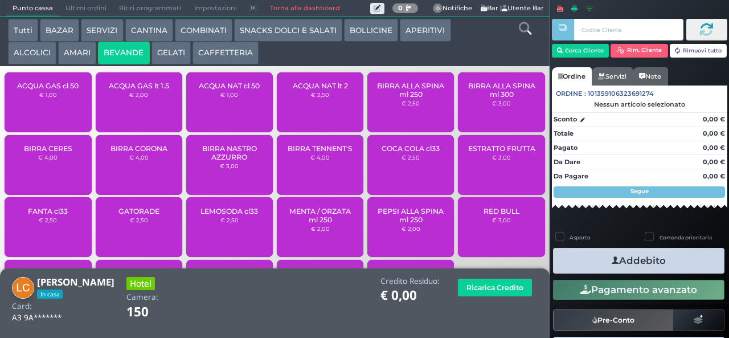
click at [308, 90] on span "ACQUA NAT lt 2" at bounding box center [320, 85] width 55 height 9
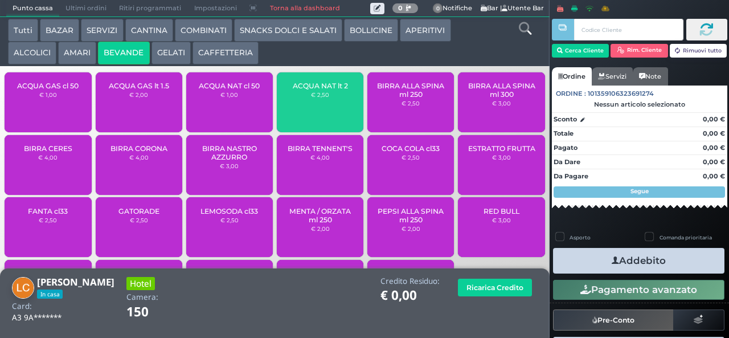
click at [308, 90] on span "ACQUA NAT lt 2" at bounding box center [320, 85] width 55 height 9
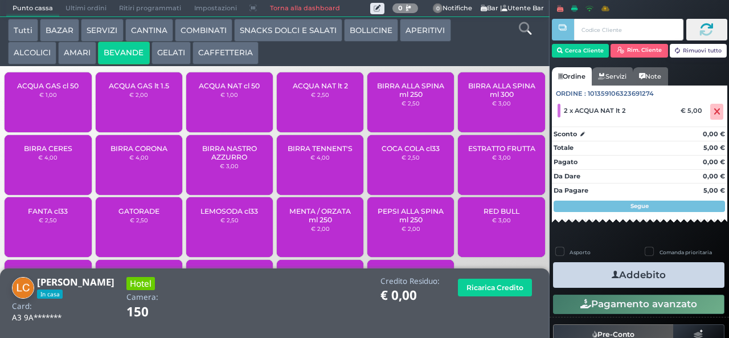
click at [613, 276] on icon "button" at bounding box center [615, 275] width 7 height 12
